Goal: Navigation & Orientation: Find specific page/section

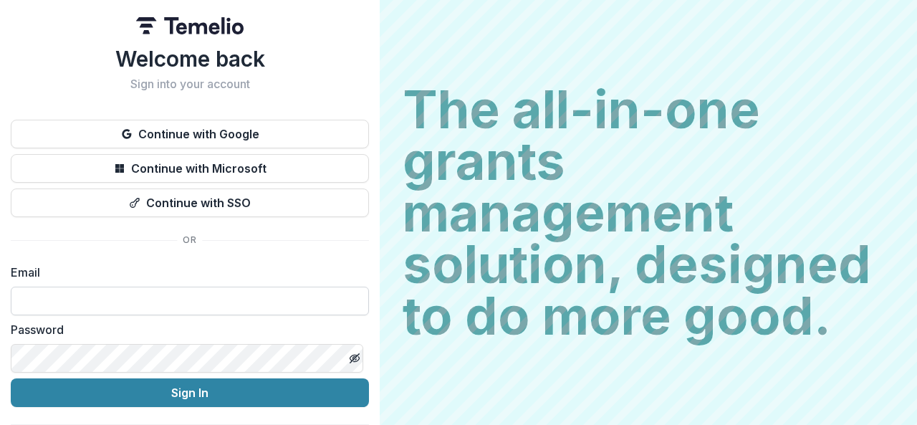
click at [166, 293] on input at bounding box center [190, 301] width 358 height 29
type input "**********"
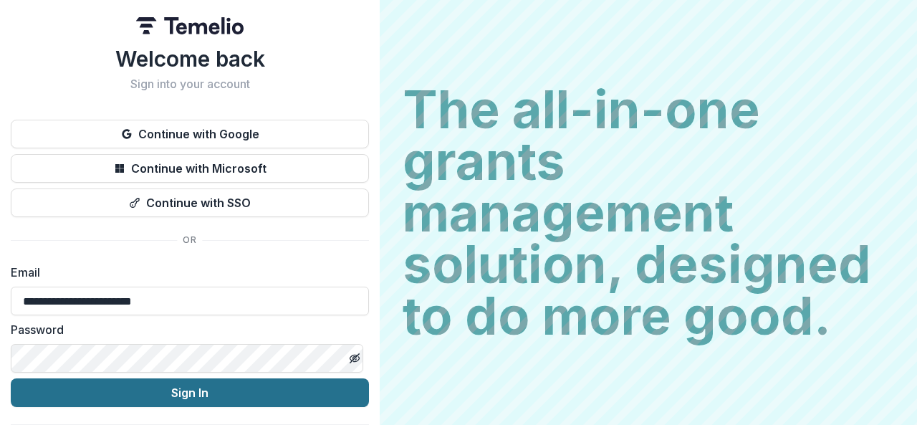
click at [187, 388] on button "Sign In" at bounding box center [190, 392] width 358 height 29
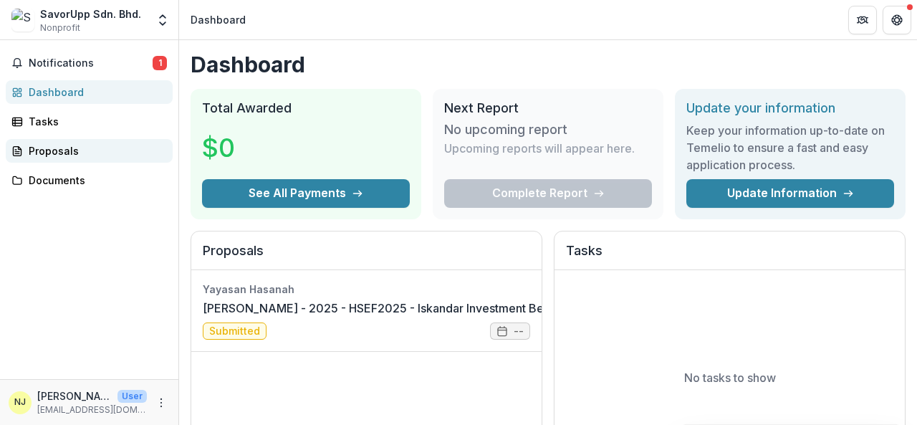
click at [77, 153] on div "Proposals" at bounding box center [95, 150] width 133 height 15
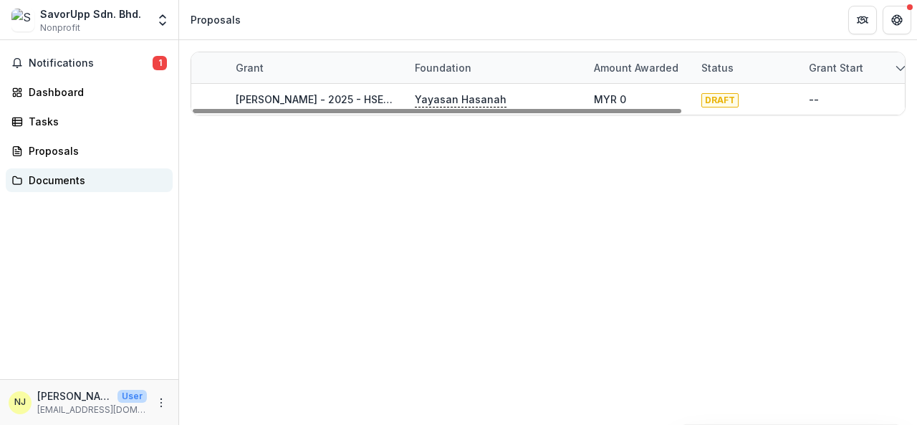
click at [53, 176] on div "Documents" at bounding box center [95, 180] width 133 height 15
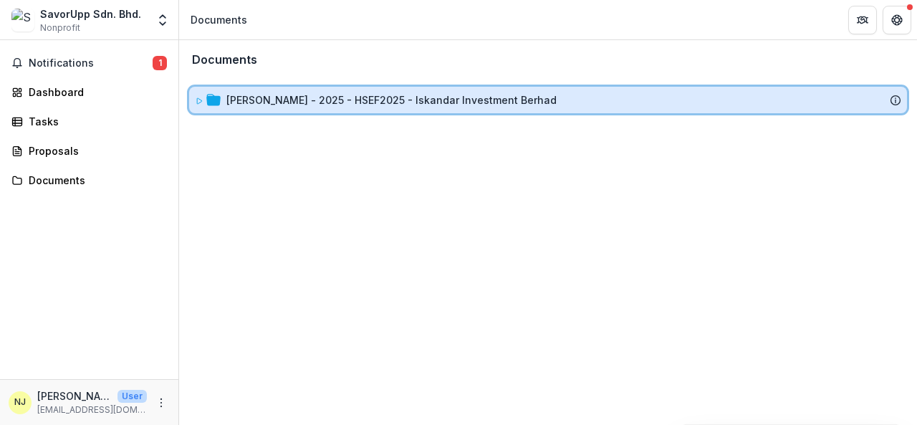
click at [206, 98] on div at bounding box center [208, 99] width 26 height 15
